Goal: Task Accomplishment & Management: Manage account settings

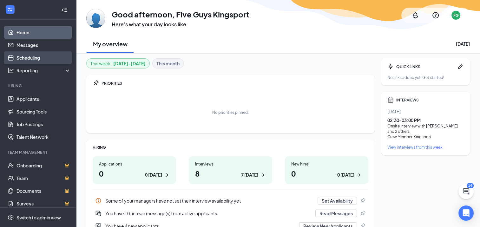
click at [31, 57] on link "Scheduling" at bounding box center [43, 57] width 54 height 13
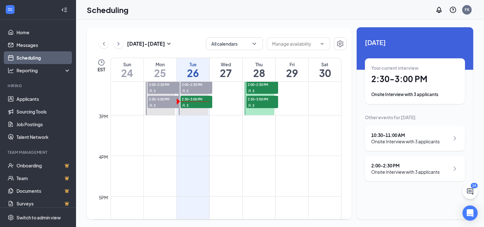
scroll to position [469, 0]
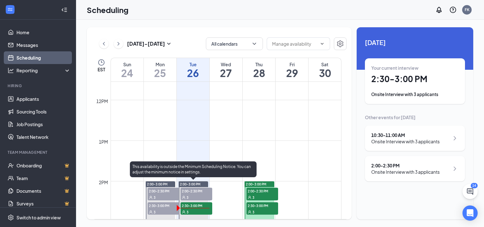
click at [205, 204] on span "2:30-3:00 PM" at bounding box center [197, 205] width 32 height 6
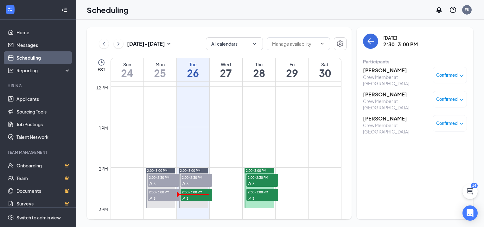
scroll to position [483, 0]
click at [378, 93] on h3 "[PERSON_NAME]" at bounding box center [396, 94] width 67 height 7
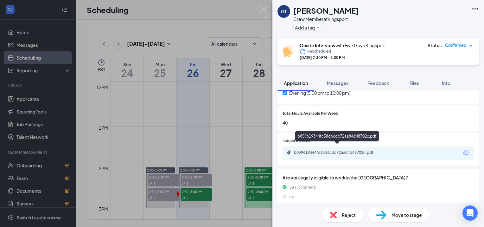
scroll to position [133, 0]
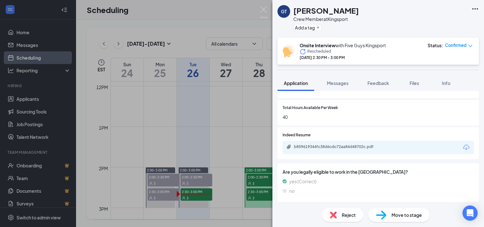
click at [323, 148] on div "b859619344fc38d6cdc72aa84d48702c.pdf" at bounding box center [338, 146] width 89 height 5
click at [244, 150] on div "GT [PERSON_NAME] Crew Member at [GEOGRAPHIC_DATA] Add a tag Onsite Interview wi…" at bounding box center [242, 113] width 484 height 227
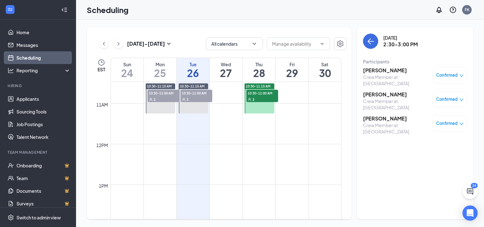
scroll to position [424, 0]
click at [198, 129] on td at bounding box center [226, 129] width 231 height 10
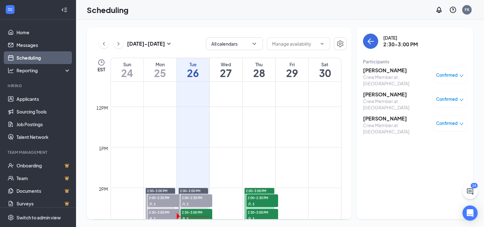
scroll to position [463, 0]
